Goal: Task Accomplishment & Management: Manage account settings

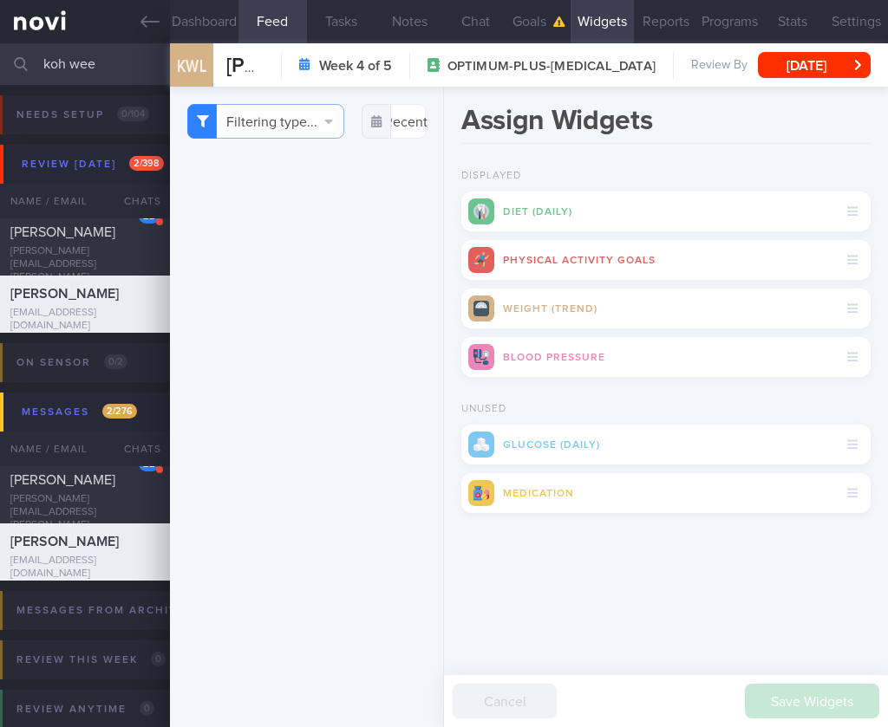
select select "9"
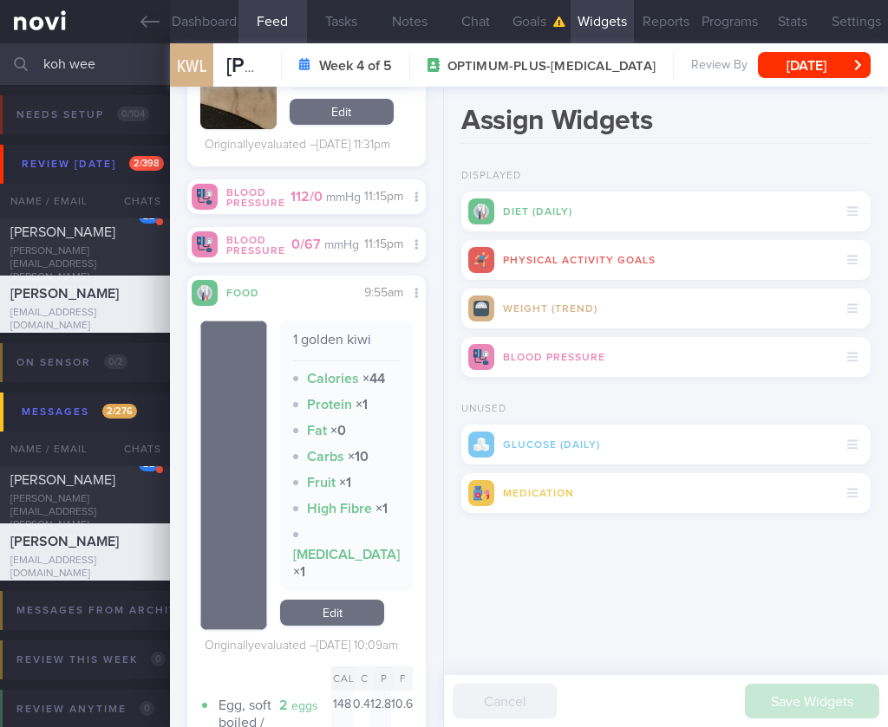
drag, startPoint x: 101, startPoint y: 60, endPoint x: -75, endPoint y: 56, distance: 176.0
click at [0, 56] on html "You are offline! Some functionality will be unavailable Patients New Users Coac…" at bounding box center [444, 363] width 888 height 727
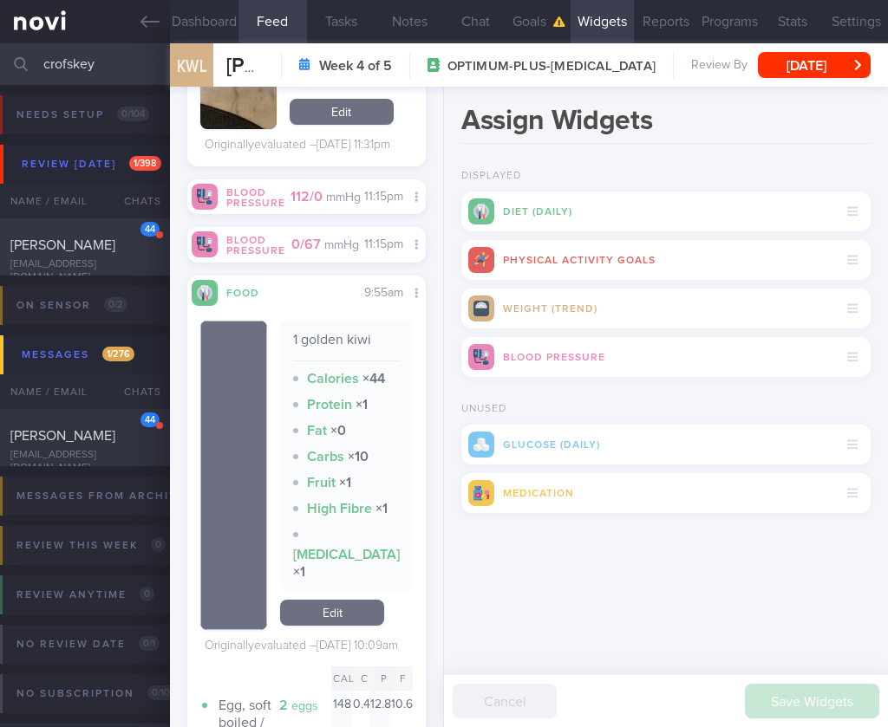
type input "crofskey"
click at [81, 258] on div "[EMAIL_ADDRESS][DOMAIN_NAME]" at bounding box center [84, 271] width 149 height 26
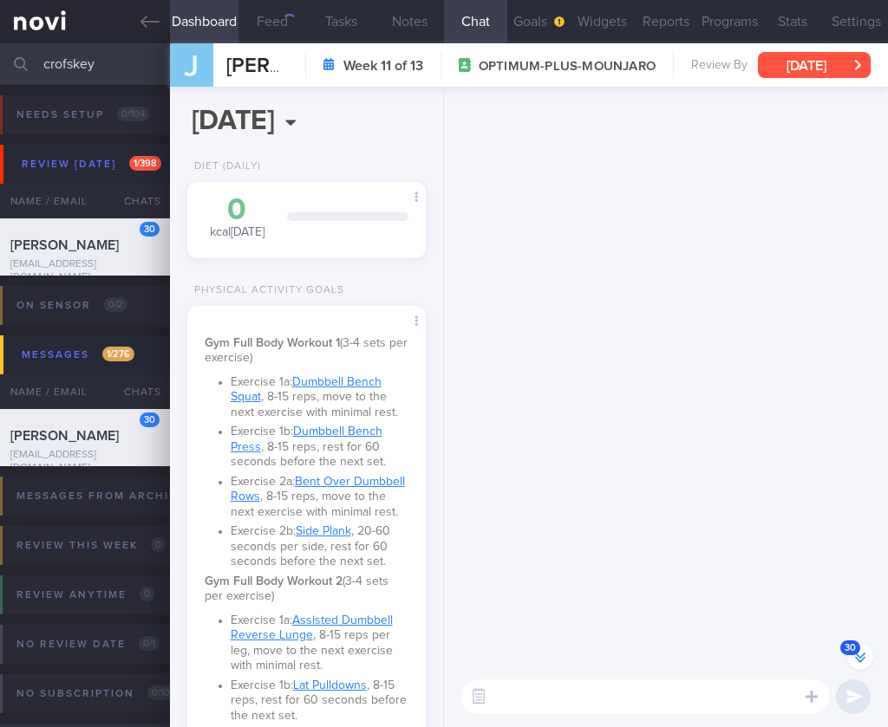
scroll to position [-2856, 0]
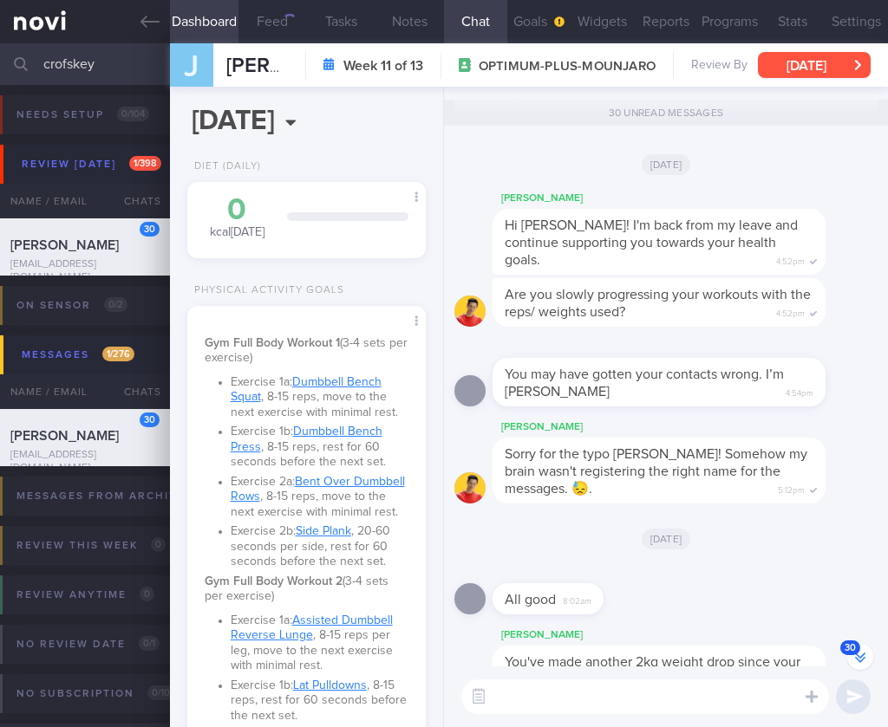
click at [792, 63] on button "[DATE]" at bounding box center [814, 65] width 113 height 26
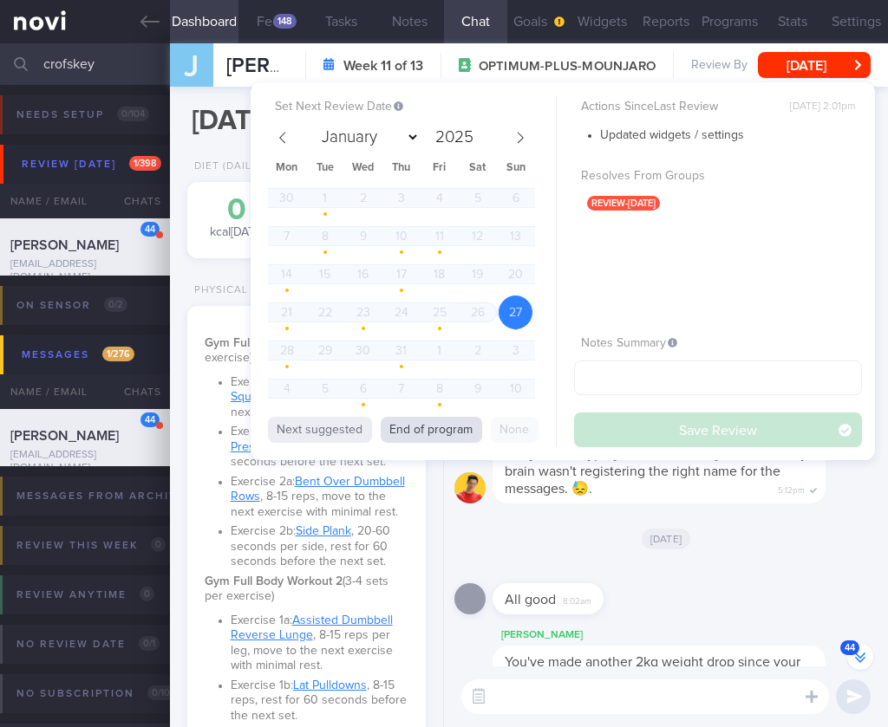
click at [436, 427] on button "End of program" at bounding box center [431, 430] width 101 height 26
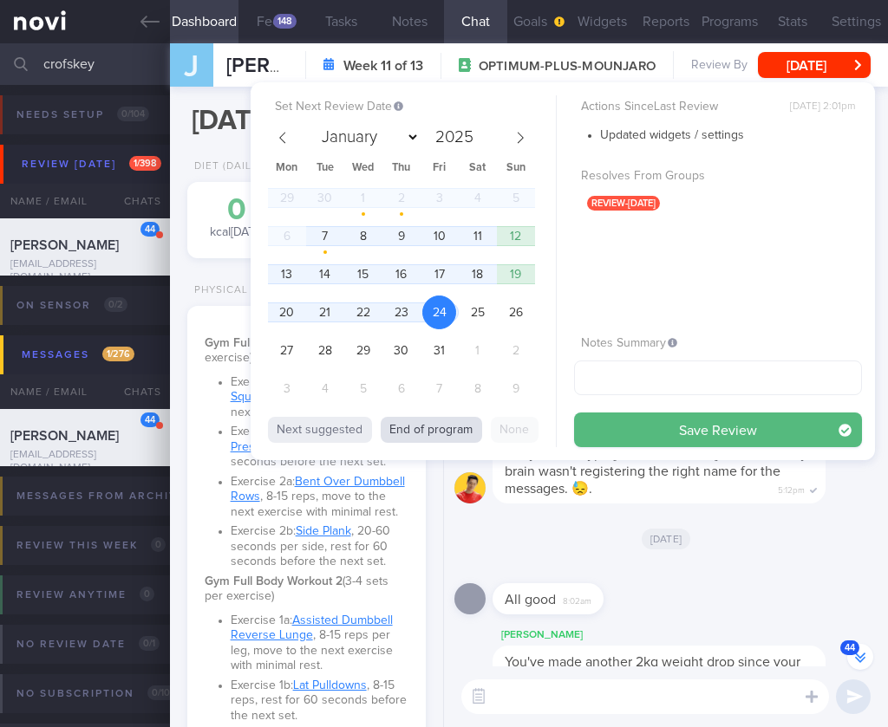
select select "9"
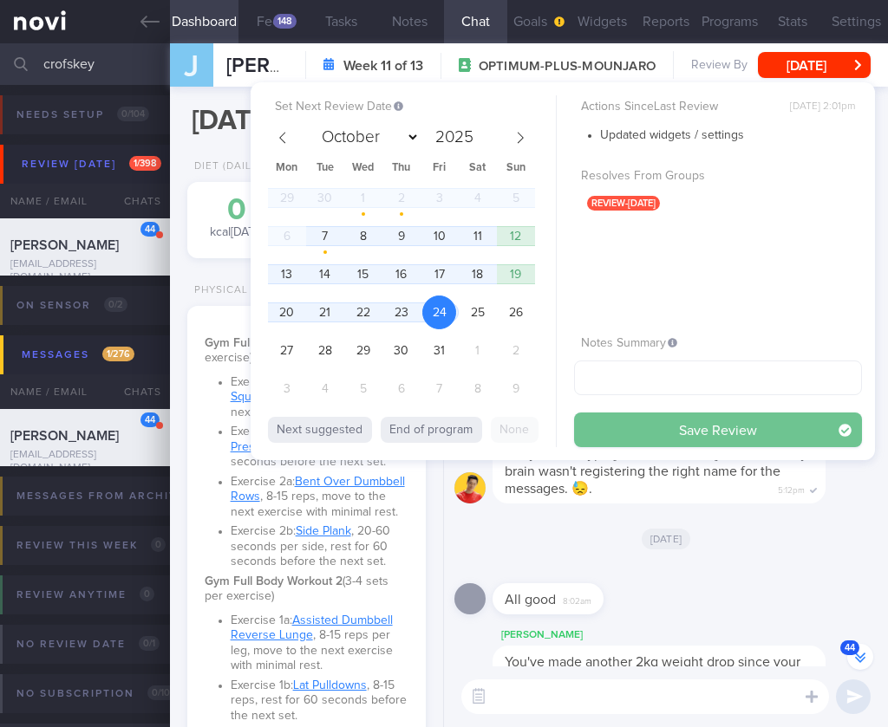
click at [323, 237] on span "7" at bounding box center [325, 236] width 34 height 34
drag, startPoint x: 678, startPoint y: 426, endPoint x: 701, endPoint y: 577, distance: 153.5
click at [678, 426] on button "Save Review" at bounding box center [718, 430] width 288 height 35
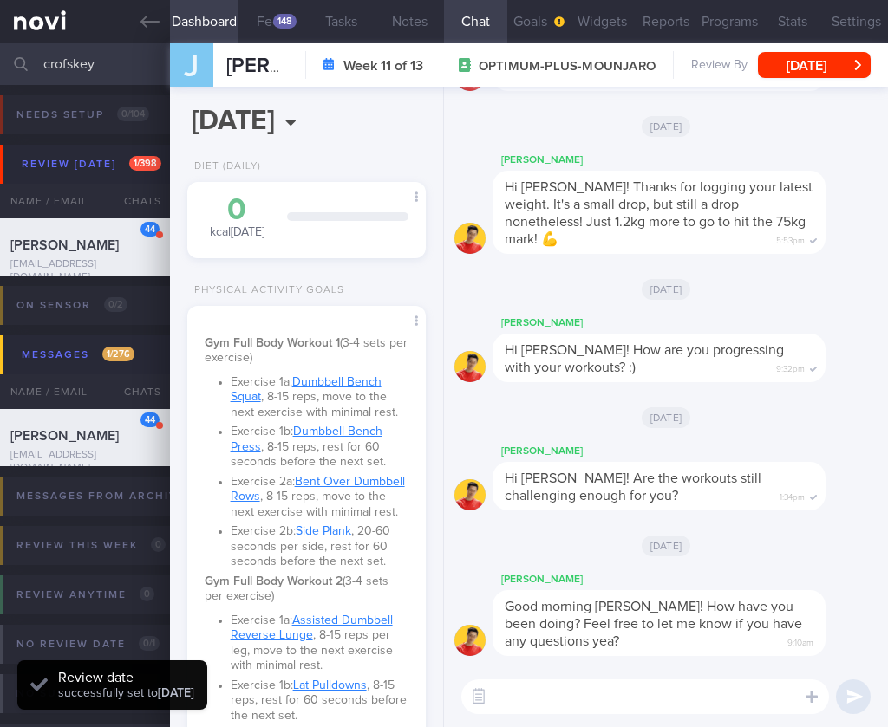
scroll to position [572, 0]
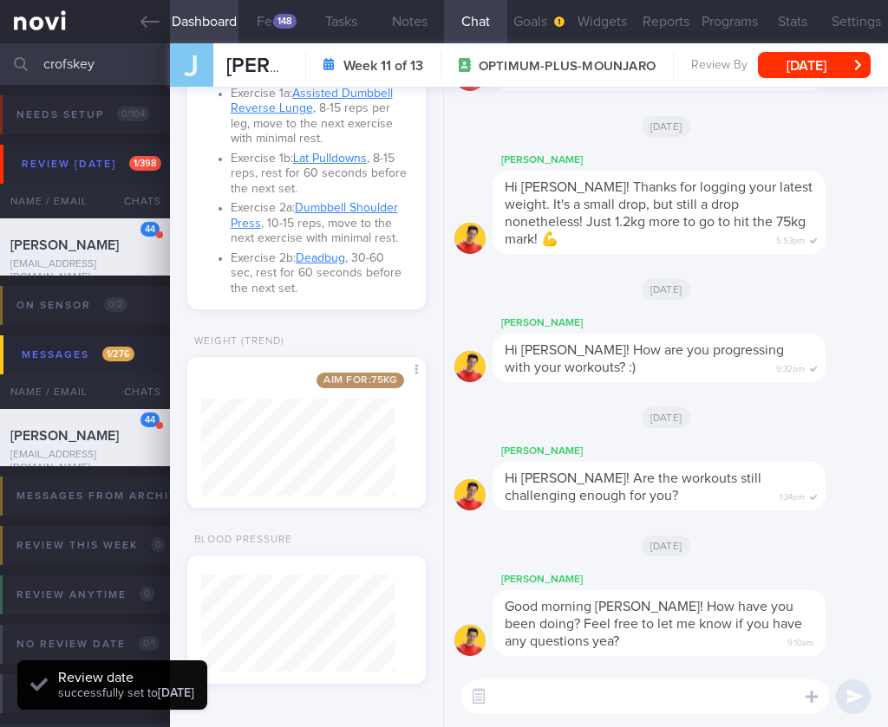
click at [396, 465] on div "Aim for: 75 kg Share" at bounding box center [306, 432] width 238 height 151
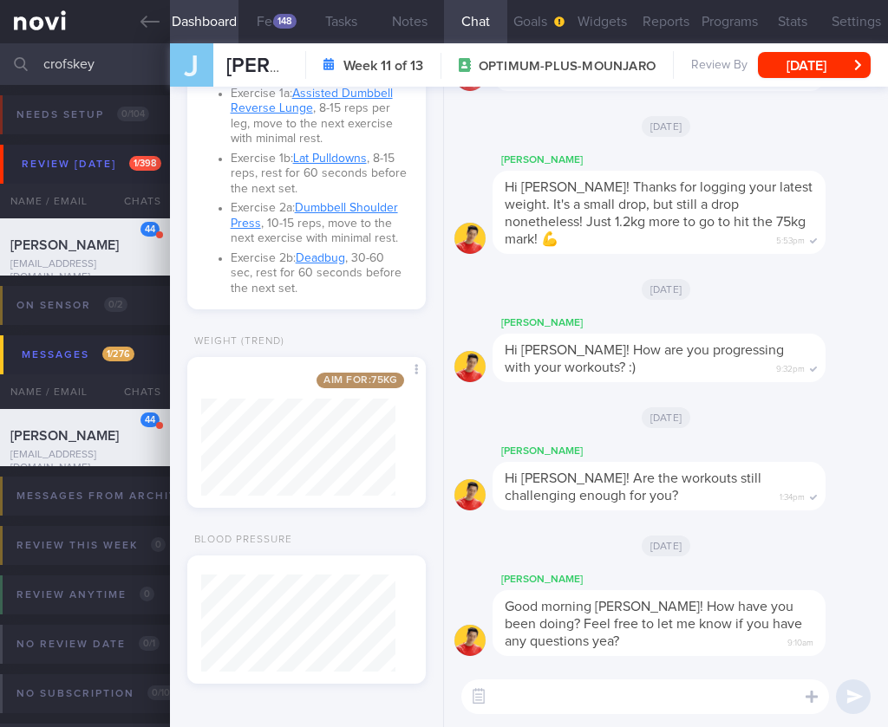
drag, startPoint x: 18, startPoint y: 445, endPoint x: -50, endPoint y: 451, distance: 68.8
click at [0, 451] on html "You are offline! Some functionality will be unavailable Patients New Users Coac…" at bounding box center [444, 363] width 888 height 727
drag, startPoint x: 126, startPoint y: 72, endPoint x: -36, endPoint y: 61, distance: 161.7
click at [0, 61] on html "You are offline! Some functionality will be unavailable Patients New Users Coac…" at bounding box center [444, 363] width 888 height 727
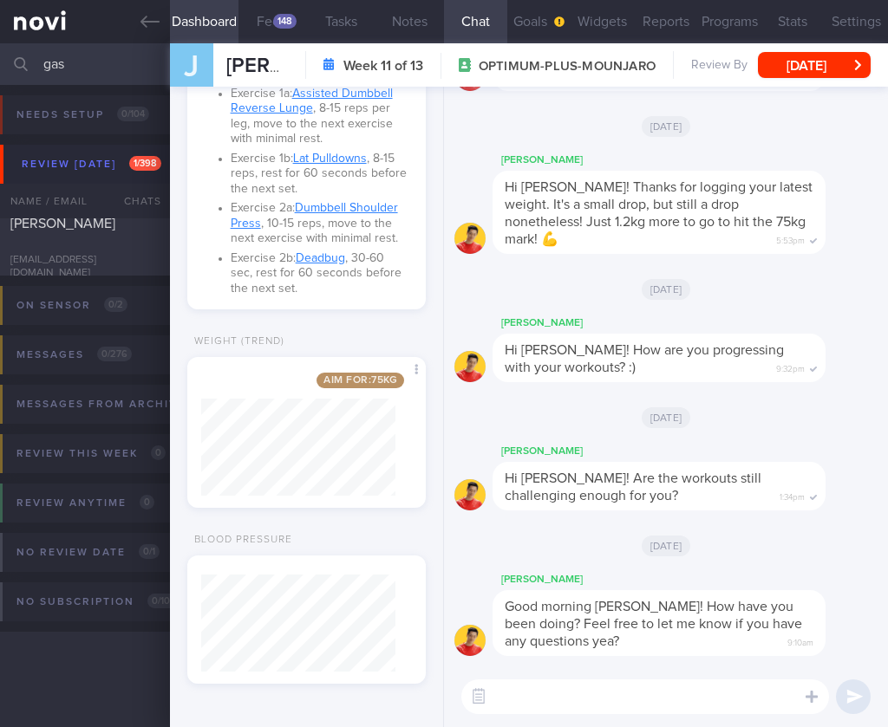
drag, startPoint x: 31, startPoint y: 223, endPoint x: 699, endPoint y: 99, distance: 679.0
click at [31, 222] on div "[PERSON_NAME]" at bounding box center [82, 232] width 145 height 35
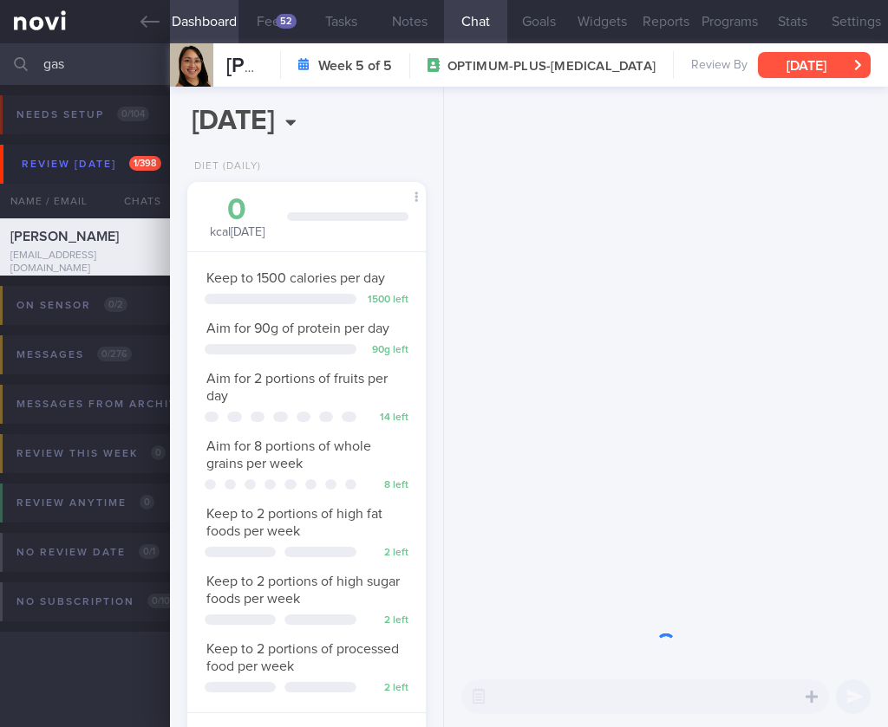
click at [824, 68] on button "[DATE]" at bounding box center [814, 65] width 113 height 26
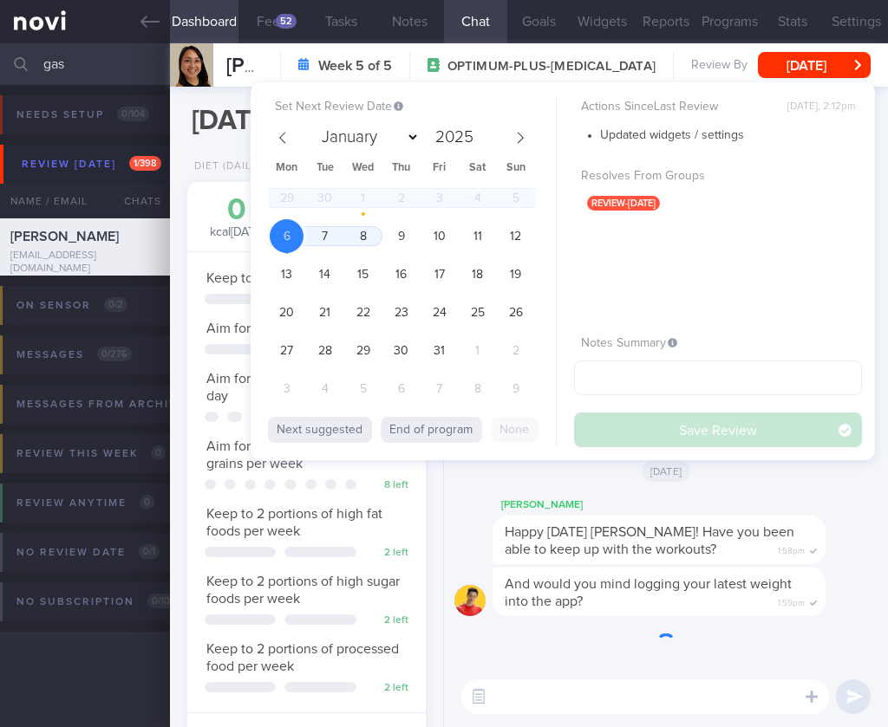
scroll to position [122, 194]
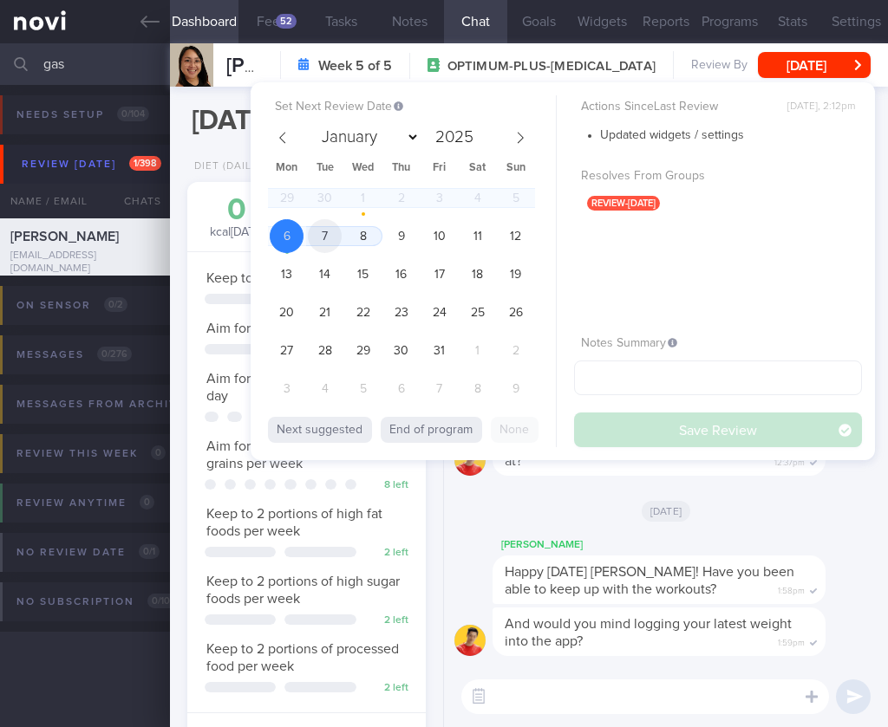
click at [336, 233] on span "7" at bounding box center [325, 236] width 34 height 34
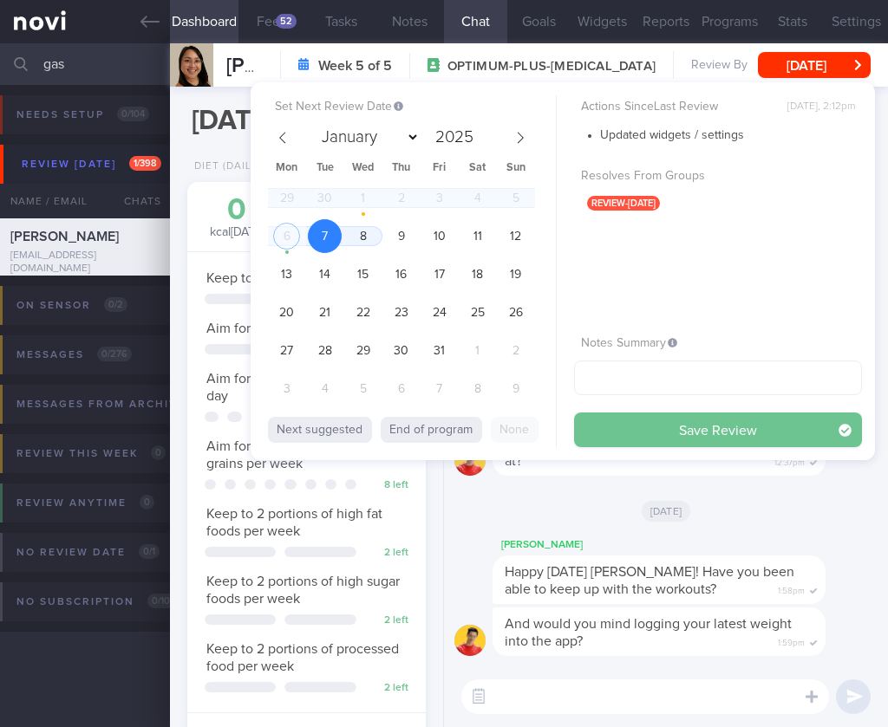
click at [727, 434] on button "Save Review" at bounding box center [718, 430] width 288 height 35
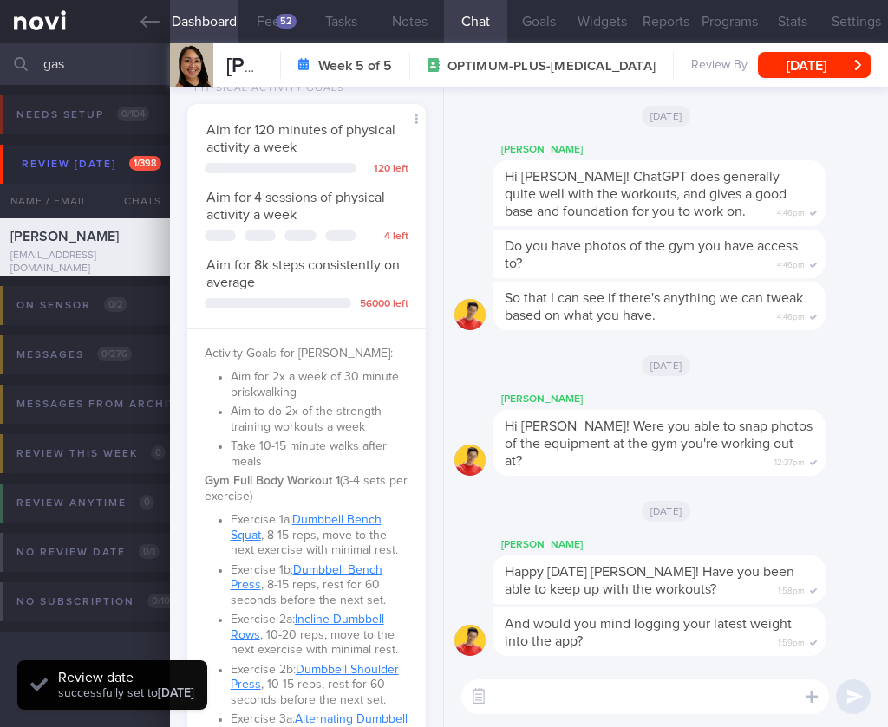
scroll to position [2059, 0]
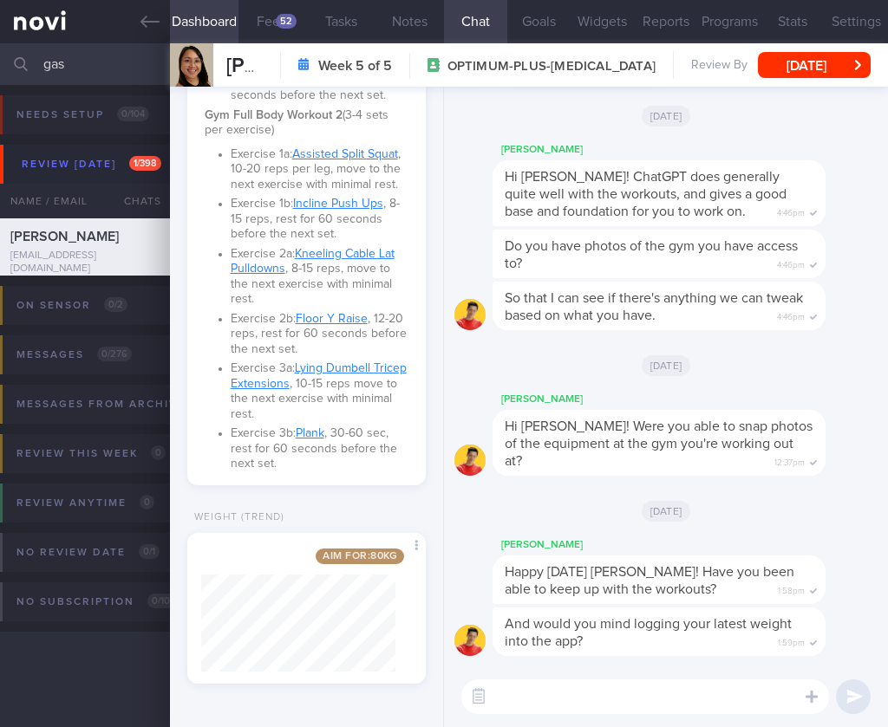
drag, startPoint x: 89, startPoint y: 59, endPoint x: -91, endPoint y: 51, distance: 180.5
click at [0, 51] on html "You are offline! Some functionality will be unavailable Patients New Users Coac…" at bounding box center [444, 363] width 888 height 727
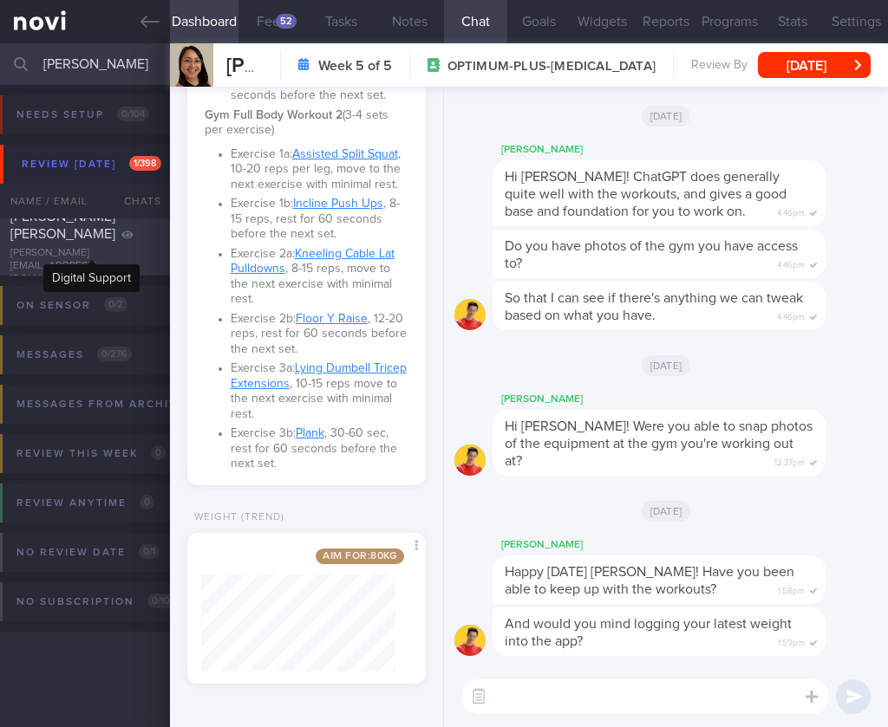
type input "[PERSON_NAME]"
click at [121, 240] on icon at bounding box center [127, 235] width 12 height 10
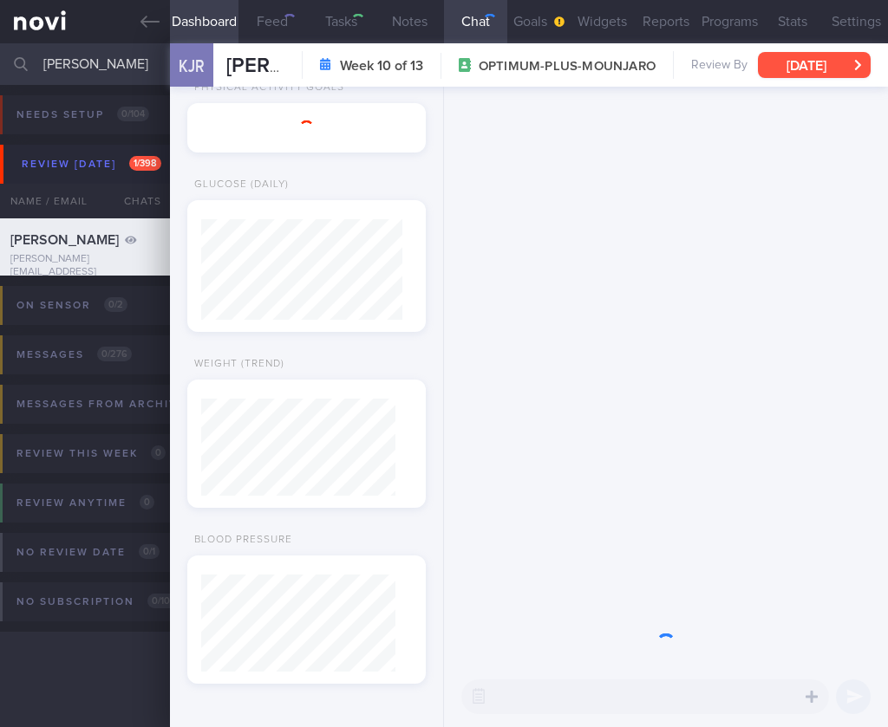
type input "[MEDICAL_DATA] stopped [DATE]."
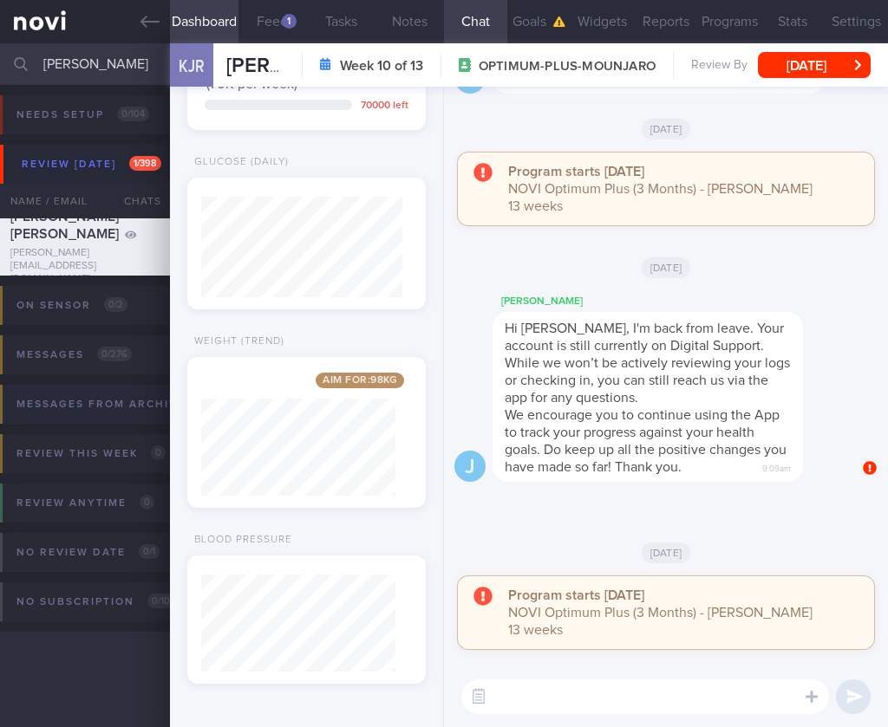
scroll to position [101, 201]
